Goal: Transaction & Acquisition: Obtain resource

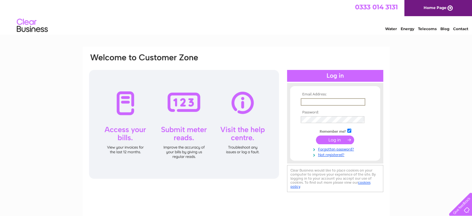
click at [334, 99] on input "text" at bounding box center [333, 101] width 65 height 7
type input "geoffrey@lochnawcastle.co.uk"
click at [316, 135] on input "submit" at bounding box center [335, 139] width 38 height 9
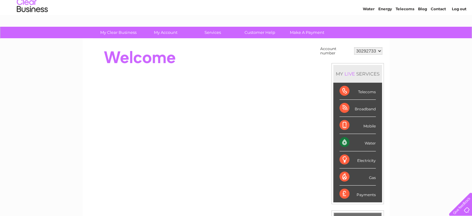
scroll to position [31, 0]
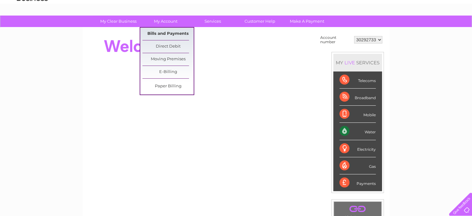
click at [171, 34] on link "Bills and Payments" at bounding box center [167, 34] width 51 height 12
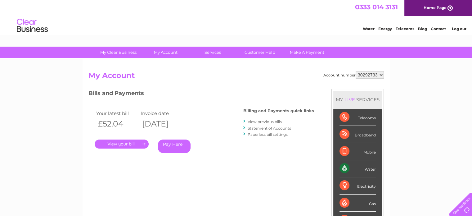
click at [127, 144] on link "." at bounding box center [122, 143] width 54 height 9
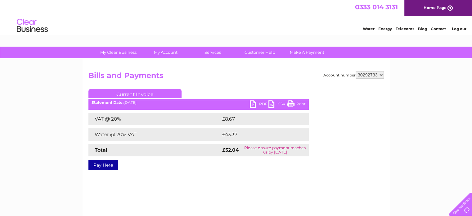
click at [253, 102] on link "PDF" at bounding box center [259, 104] width 19 height 9
click at [382, 74] on select "30292733 30292734" at bounding box center [370, 74] width 28 height 7
select select "30292734"
click at [356, 71] on select "30292733 30292734" at bounding box center [370, 74] width 28 height 7
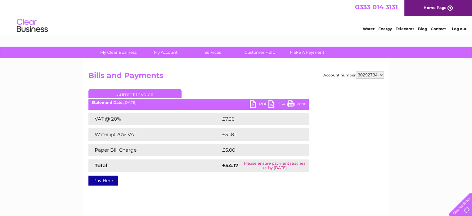
click at [252, 106] on link "PDF" at bounding box center [259, 104] width 19 height 9
click at [459, 28] on link "Log out" at bounding box center [458, 28] width 15 height 5
